Goal: Navigation & Orientation: Go to known website

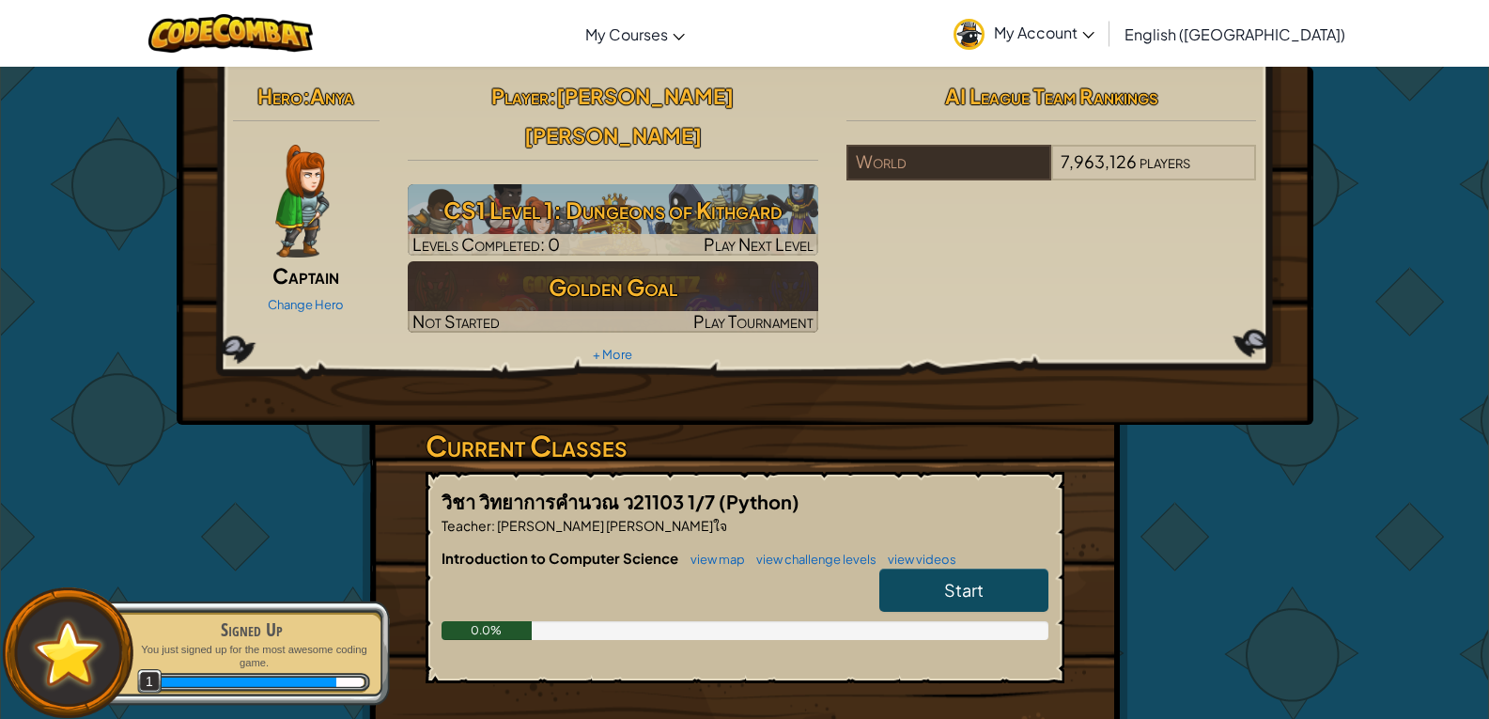
click at [1295, 36] on span "English ([GEOGRAPHIC_DATA])" at bounding box center [1235, 34] width 221 height 20
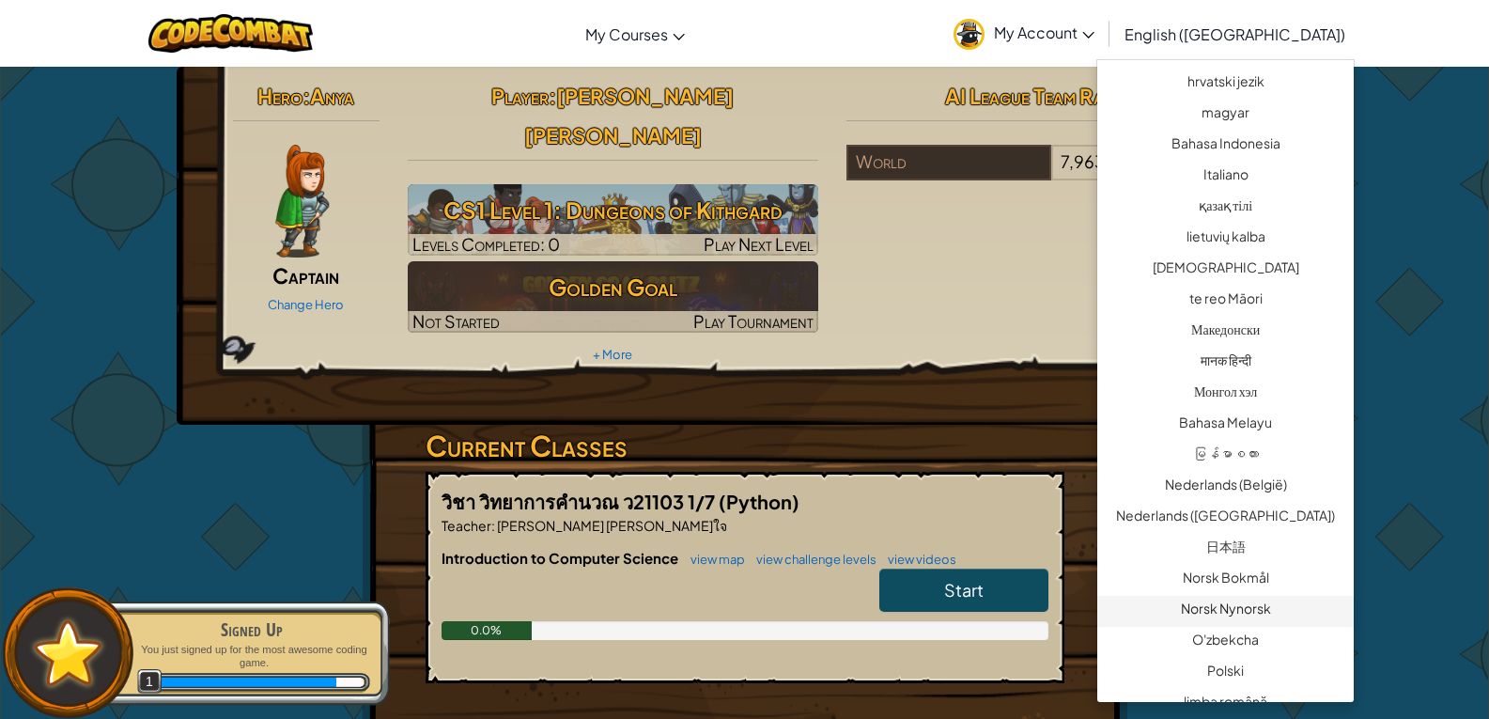
scroll to position [1128, 0]
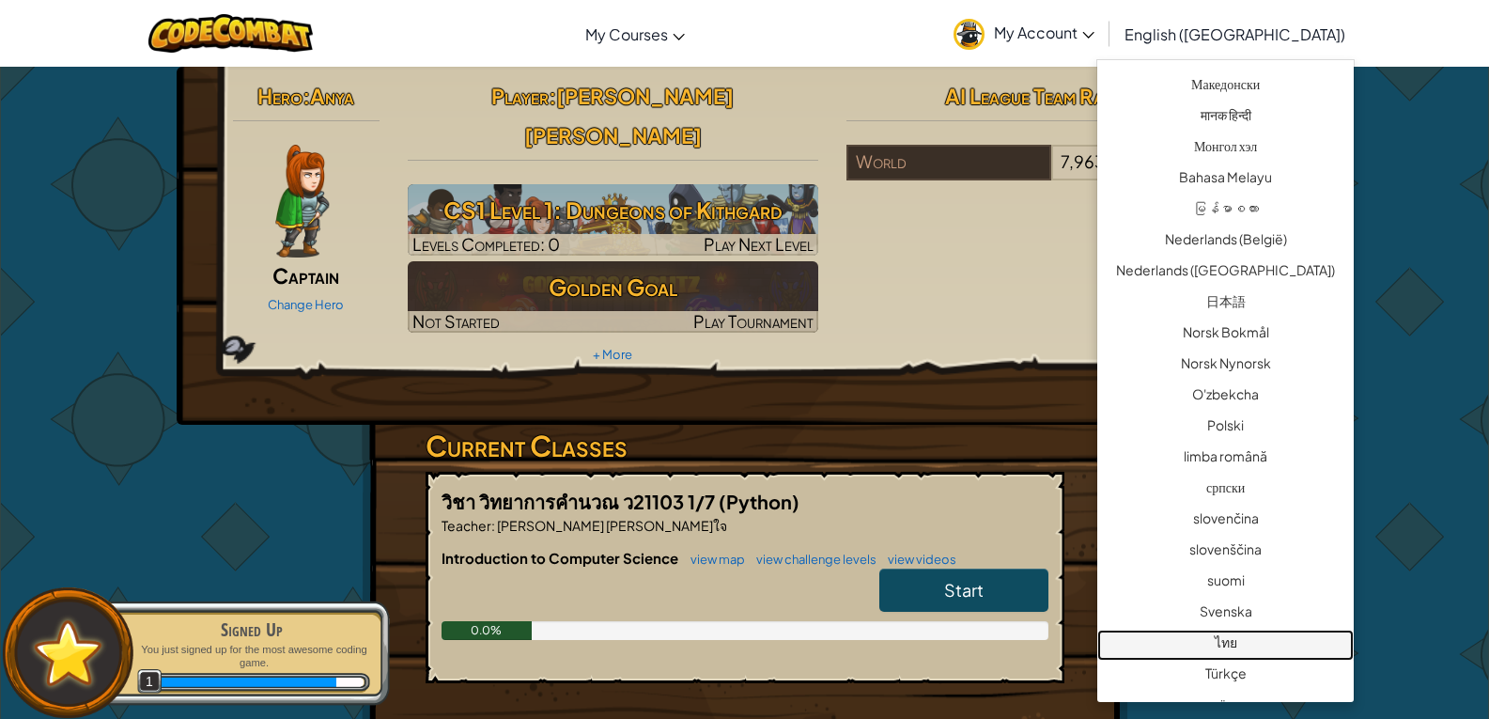
click at [1224, 638] on link "ไทย" at bounding box center [1226, 645] width 257 height 31
